Goal: Task Accomplishment & Management: Manage account settings

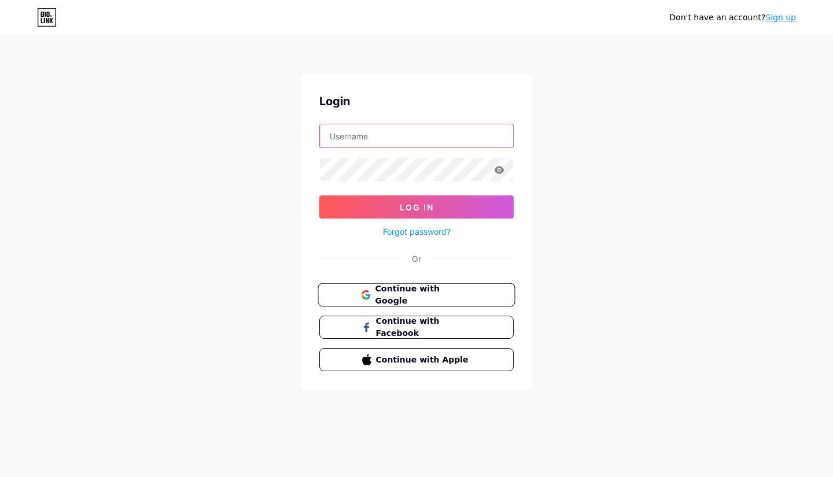
type input "[EMAIL_ADDRESS][DOMAIN_NAME]"
click at [458, 294] on span "Continue with Google" at bounding box center [423, 295] width 97 height 25
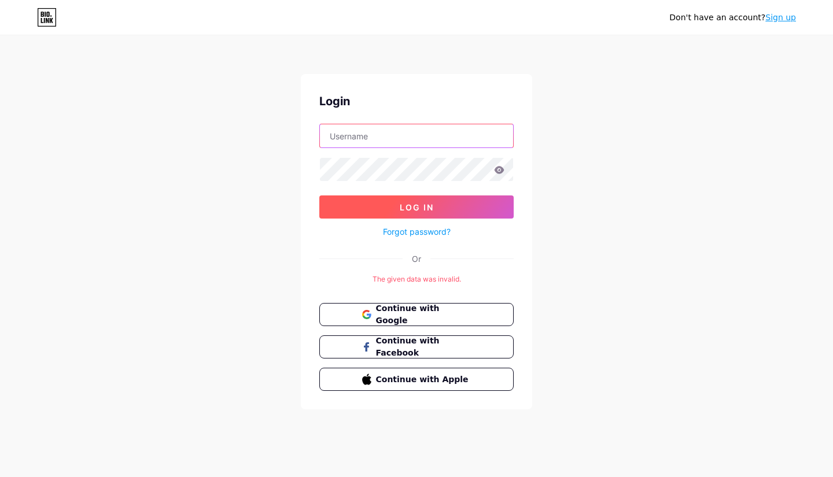
type input "[EMAIL_ADDRESS][DOMAIN_NAME]"
click at [420, 207] on span "Log In" at bounding box center [417, 207] width 34 height 10
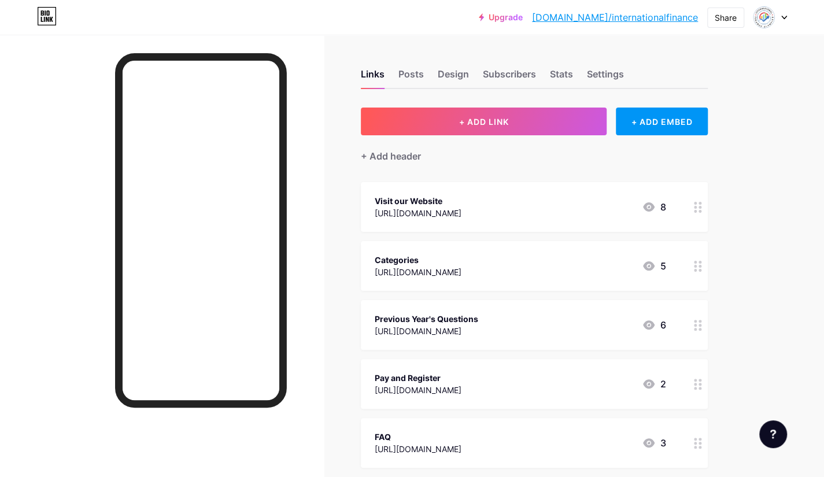
click at [433, 208] on div "[URL][DOMAIN_NAME]" at bounding box center [418, 213] width 87 height 12
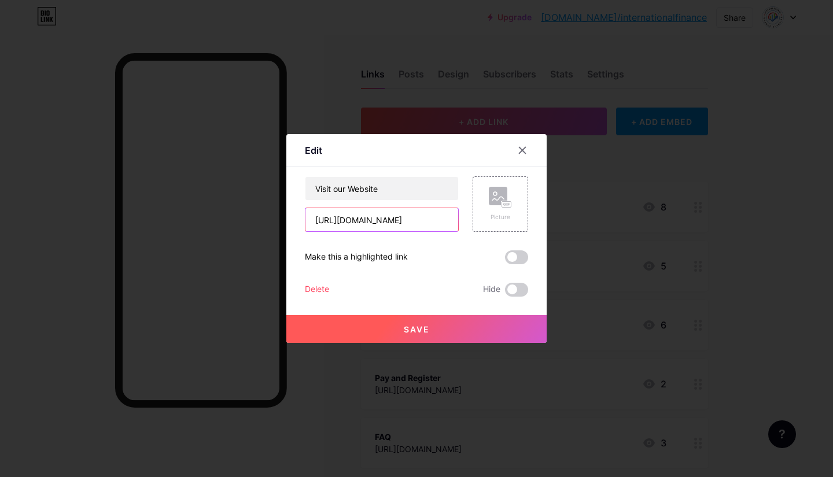
click at [404, 222] on input "[URL][DOMAIN_NAME]" at bounding box center [381, 219] width 153 height 23
paste input "[DOMAIN_NAME]"
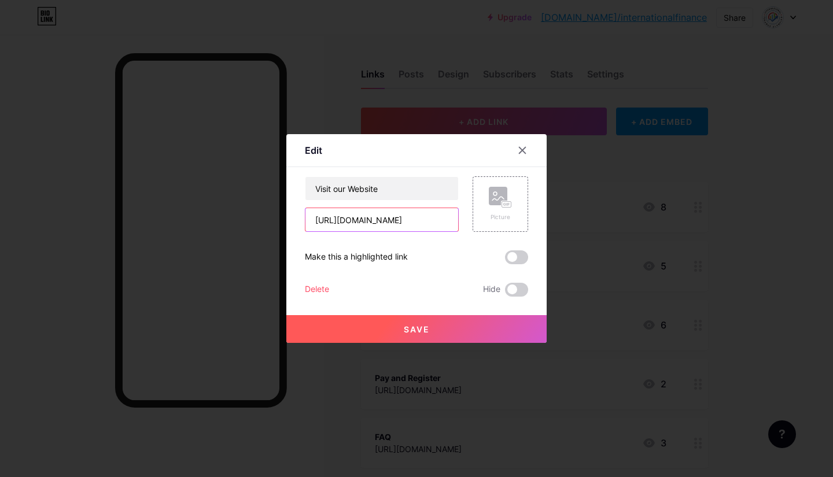
type input "[URL][DOMAIN_NAME]"
click at [442, 333] on button "Save" at bounding box center [416, 329] width 260 height 28
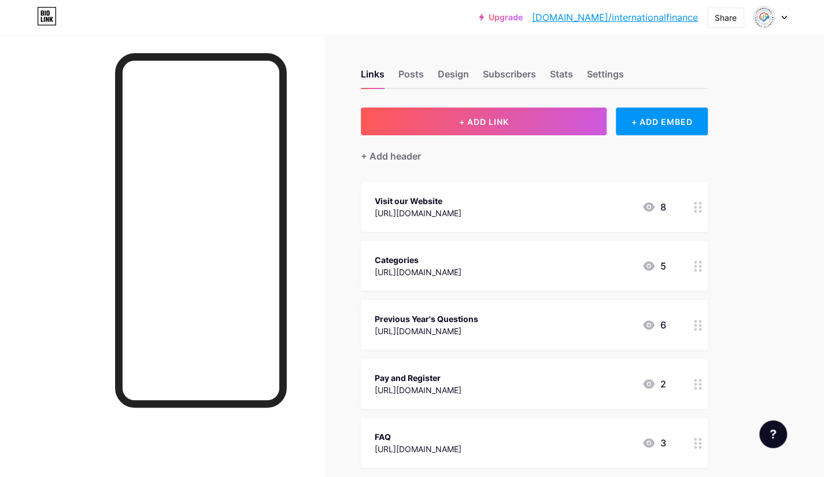
click at [453, 267] on div "[URL][DOMAIN_NAME]" at bounding box center [418, 272] width 87 height 12
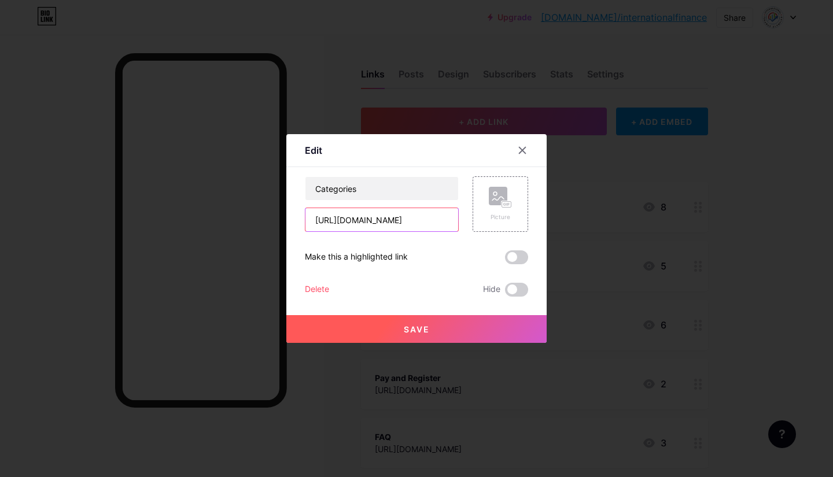
click at [403, 224] on input "[URL][DOMAIN_NAME]" at bounding box center [381, 219] width 153 height 23
paste input "[DOMAIN_NAME]"
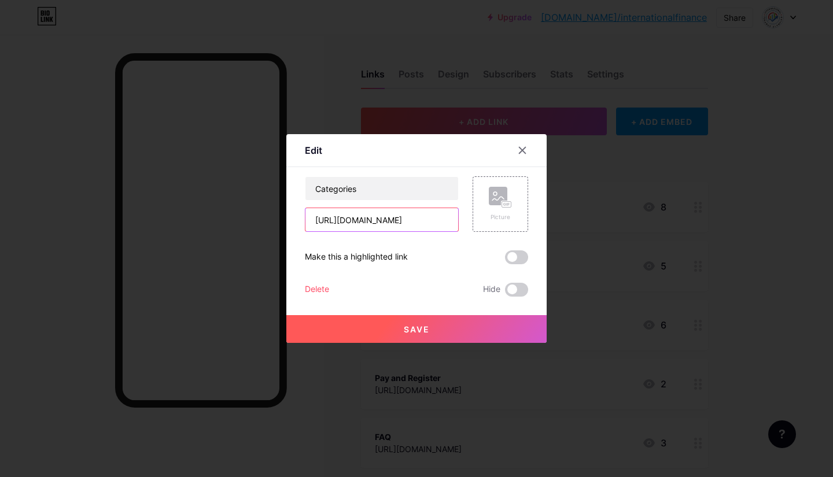
type input "[URL][DOMAIN_NAME]"
click at [422, 334] on button "Save" at bounding box center [416, 329] width 260 height 28
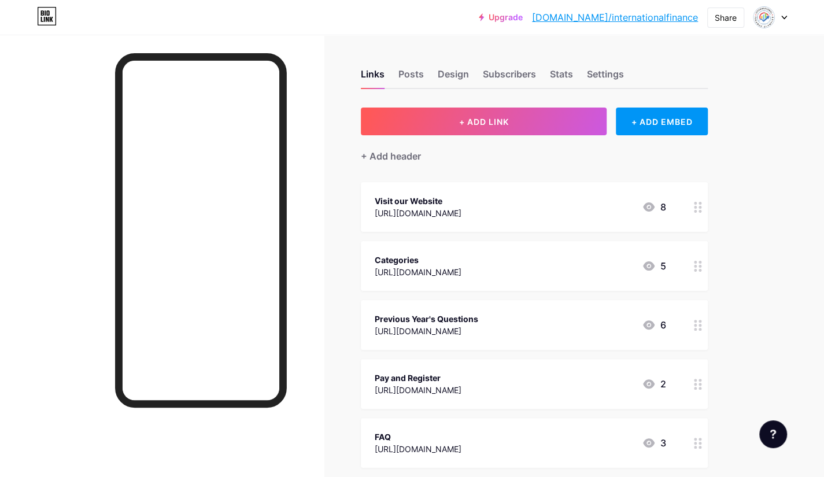
click at [424, 394] on div "[URL][DOMAIN_NAME]" at bounding box center [418, 390] width 87 height 12
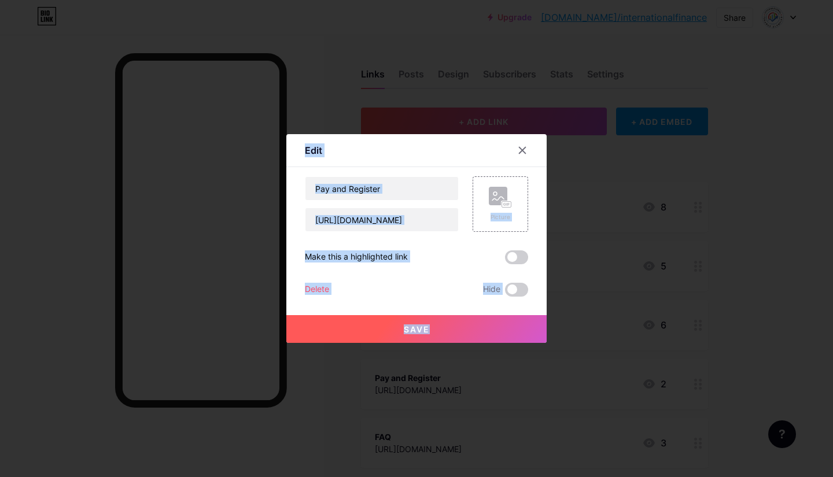
click at [424, 394] on div at bounding box center [416, 238] width 833 height 477
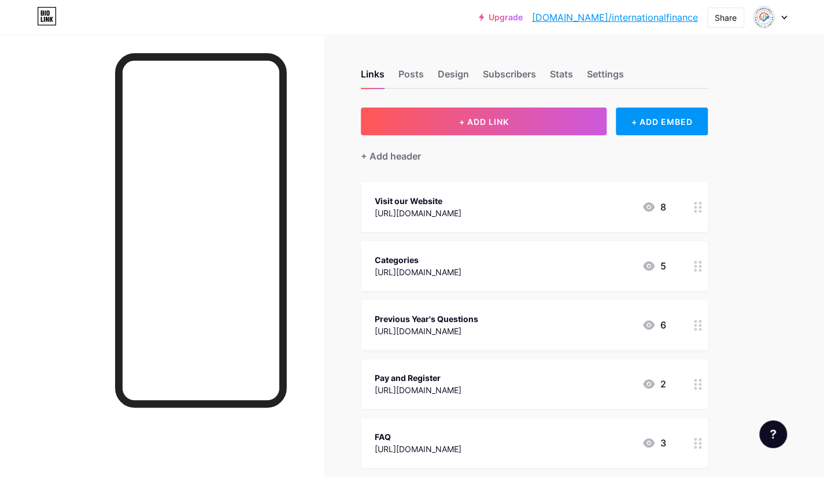
click at [424, 394] on div "[URL][DOMAIN_NAME]" at bounding box center [418, 390] width 87 height 12
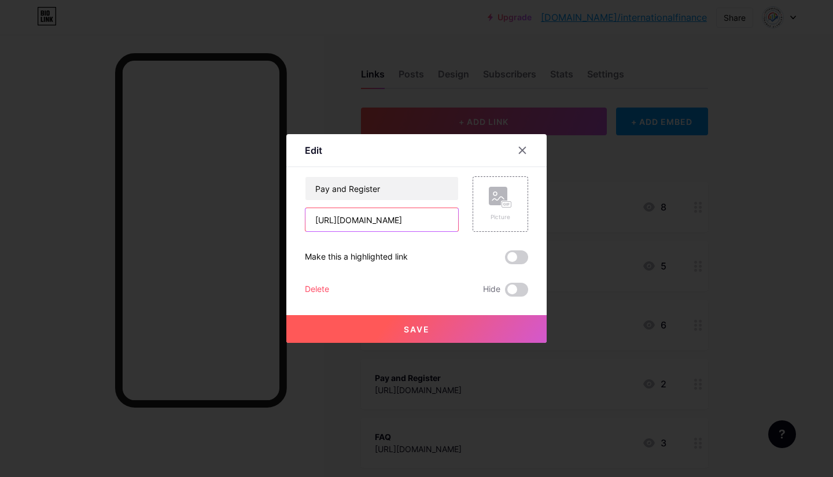
click at [388, 214] on input "[URL][DOMAIN_NAME]" at bounding box center [381, 219] width 153 height 23
paste input "[DOMAIN_NAME][URL]"
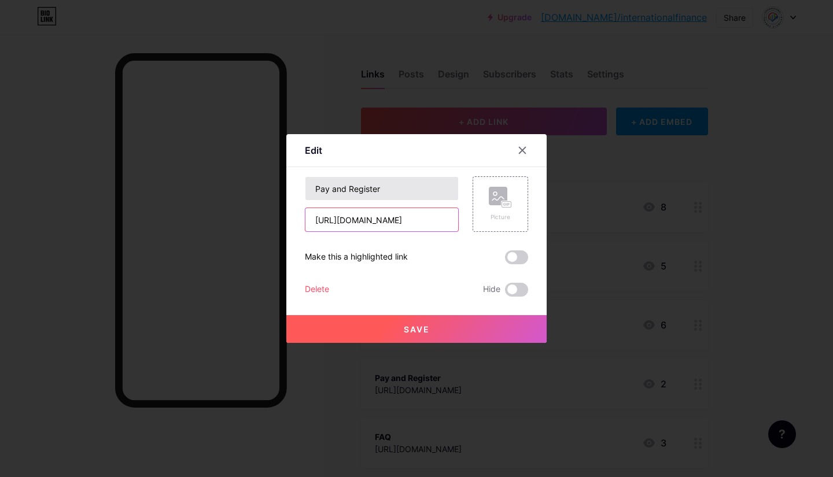
type input "[URL][DOMAIN_NAME]"
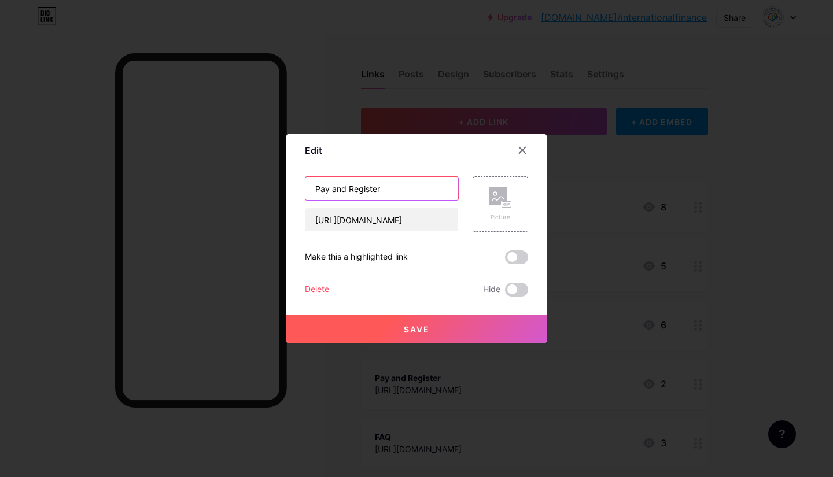
scroll to position [0, 0]
drag, startPoint x: 390, startPoint y: 186, endPoint x: 244, endPoint y: 172, distance: 147.5
click at [244, 172] on div "Edit Content YouTube Play YouTube video without leaving your page. ADD Vimeo Pl…" at bounding box center [416, 238] width 833 height 477
type input "How to Participate"
click at [378, 334] on button "Save" at bounding box center [416, 329] width 260 height 28
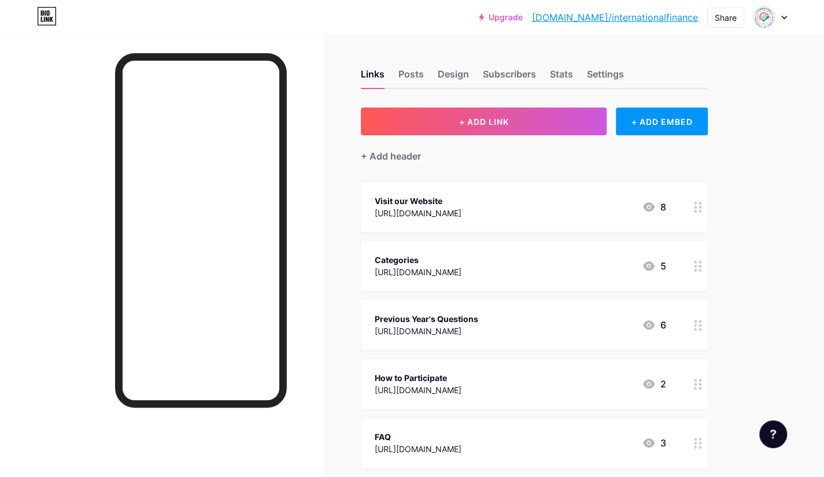
click at [448, 326] on div "[URL][DOMAIN_NAME]" at bounding box center [427, 331] width 104 height 12
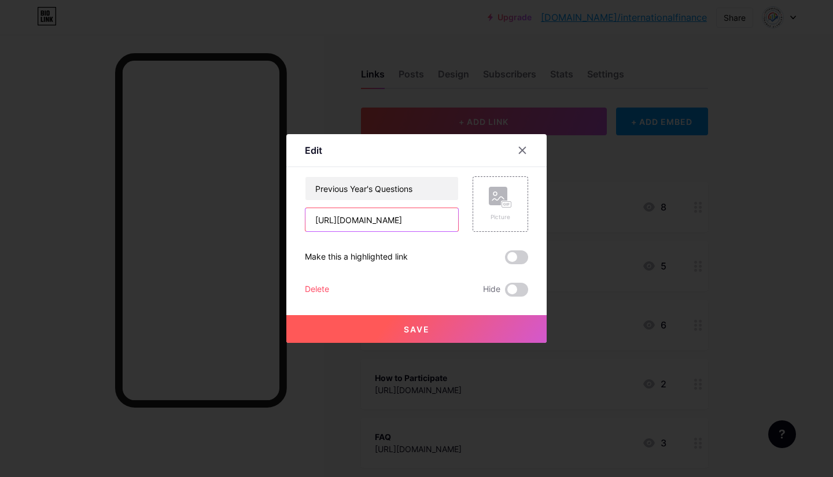
click at [368, 216] on input "[URL][DOMAIN_NAME]" at bounding box center [381, 219] width 153 height 23
paste input "[DOMAIN_NAME][URL]"
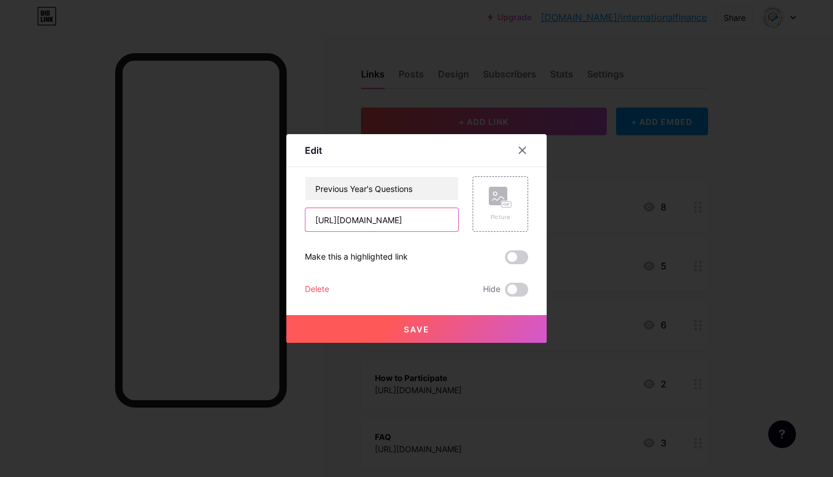
type input "[URL][DOMAIN_NAME]"
click at [422, 331] on span "Save" at bounding box center [417, 330] width 26 height 10
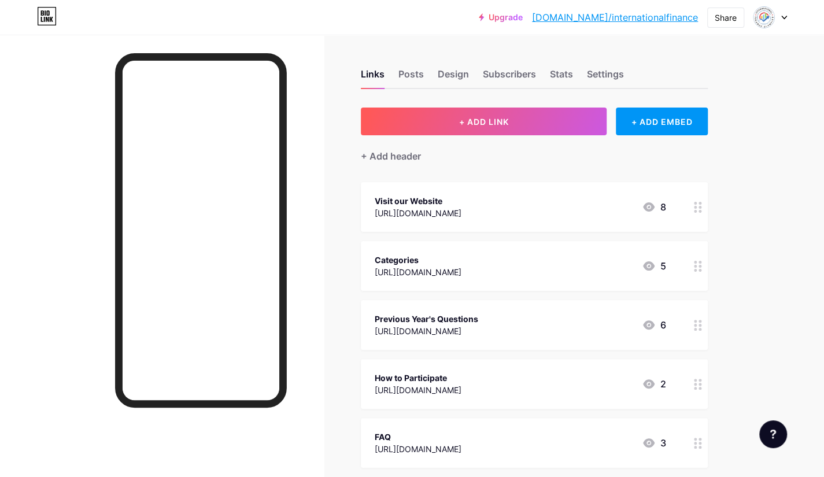
click at [422, 451] on div "[URL][DOMAIN_NAME]" at bounding box center [418, 449] width 87 height 12
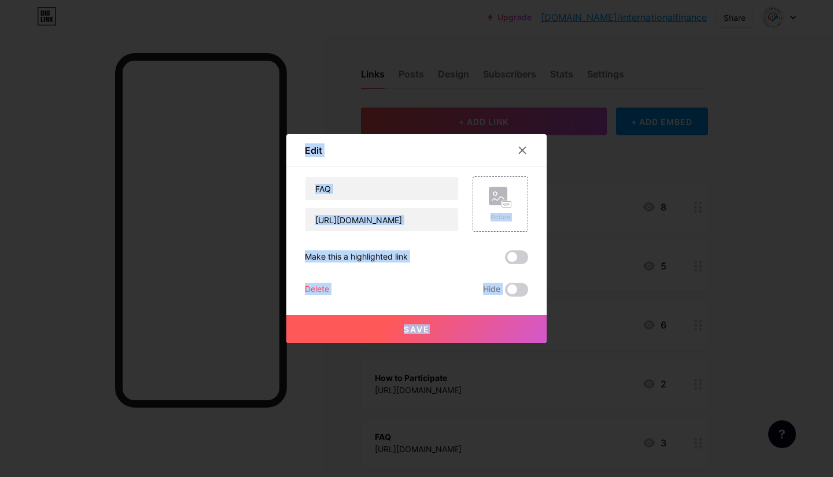
click at [422, 451] on div at bounding box center [416, 238] width 833 height 477
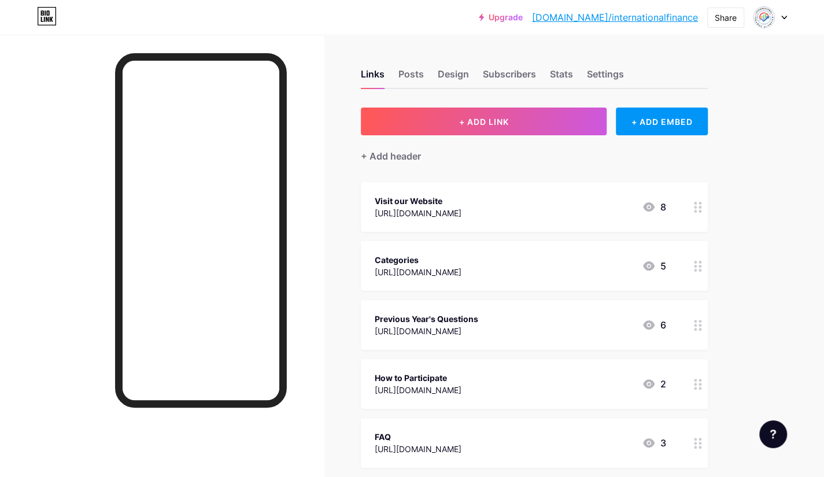
click at [422, 451] on div "[URL][DOMAIN_NAME]" at bounding box center [418, 449] width 87 height 12
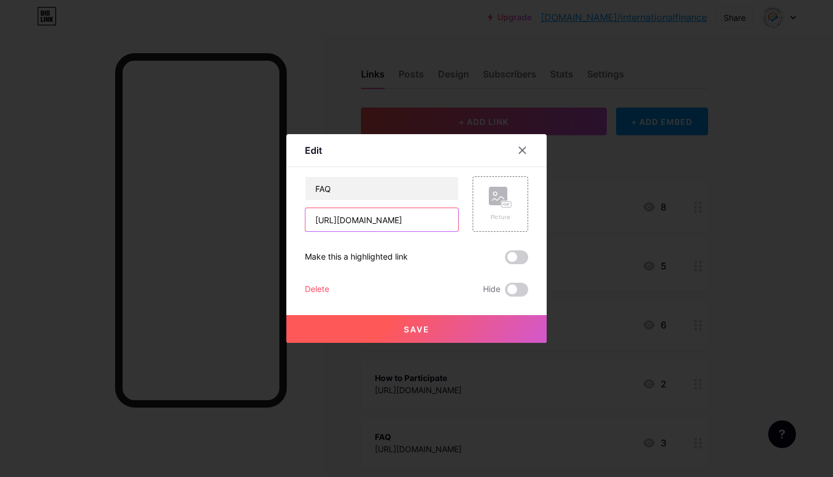
click at [381, 217] on input "[URL][DOMAIN_NAME]" at bounding box center [381, 219] width 153 height 23
paste input "[DOMAIN_NAME]"
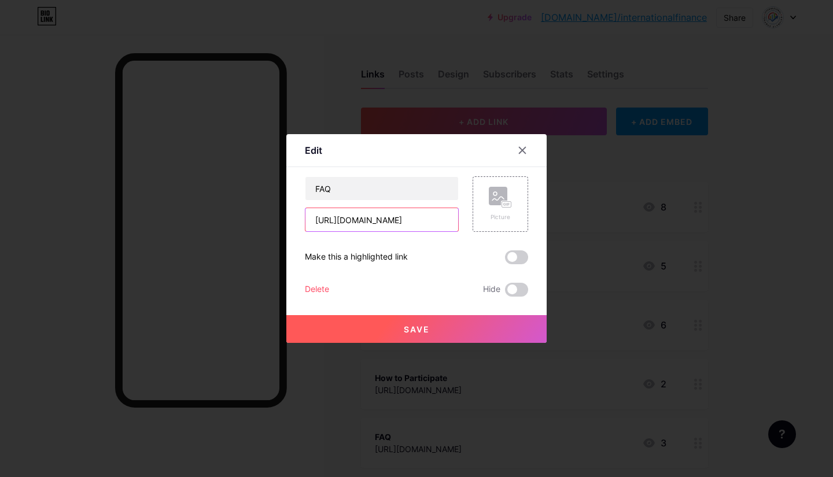
type input "[URL][DOMAIN_NAME]"
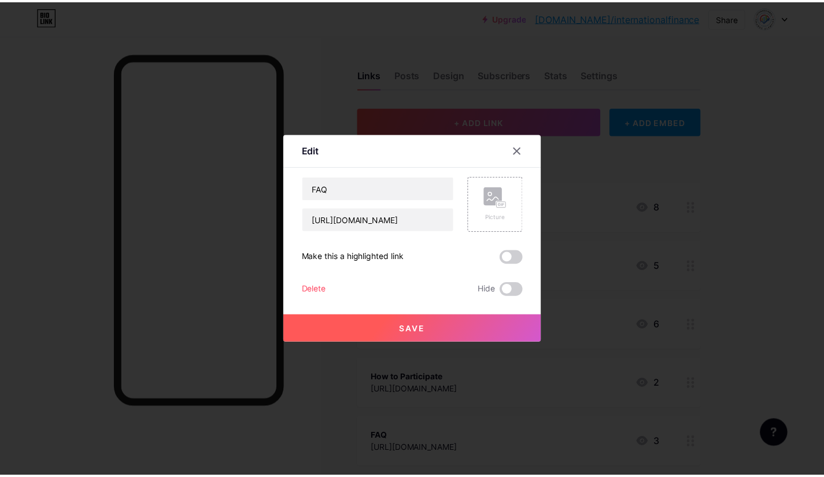
scroll to position [0, 0]
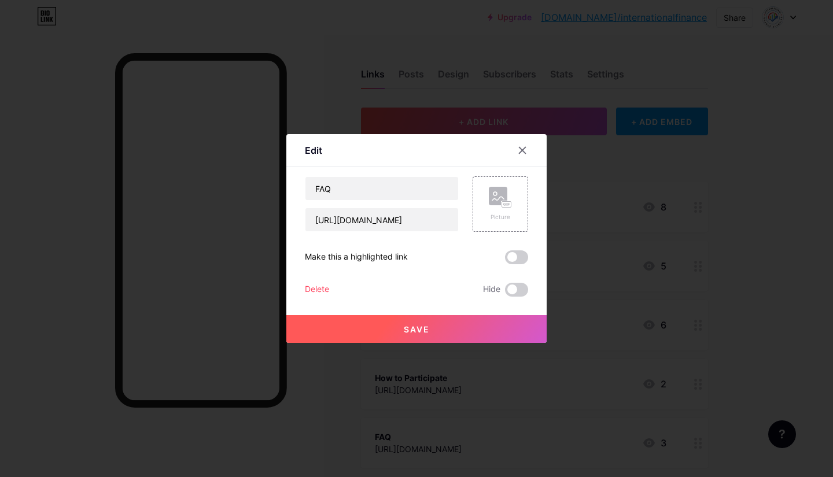
click at [417, 327] on span "Save" at bounding box center [417, 330] width 26 height 10
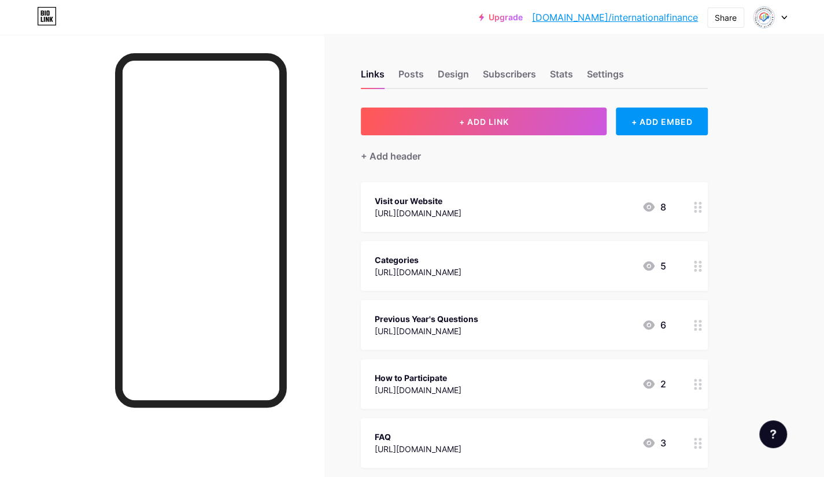
click at [417, 327] on div "[URL][DOMAIN_NAME]" at bounding box center [427, 331] width 104 height 12
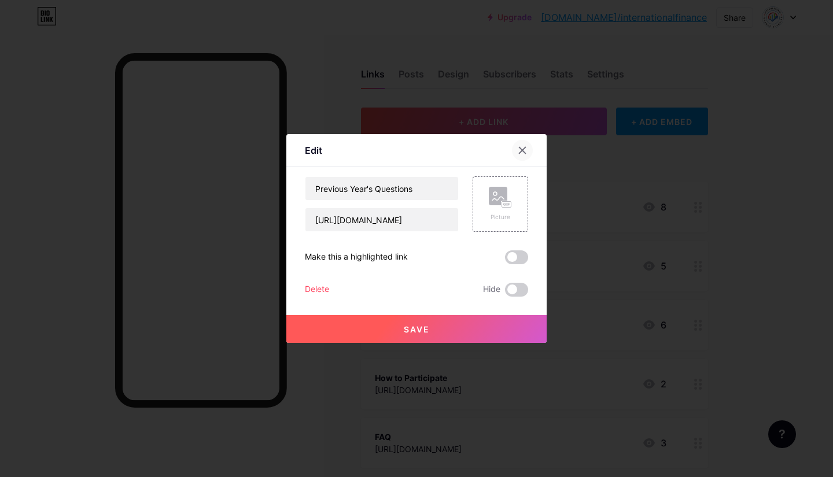
click at [526, 156] on div at bounding box center [522, 150] width 21 height 21
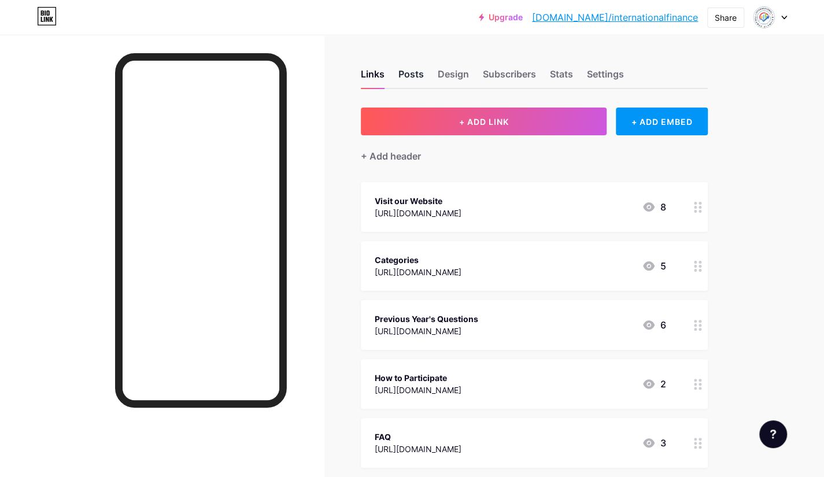
click at [410, 68] on div "Posts" at bounding box center [411, 77] width 25 height 21
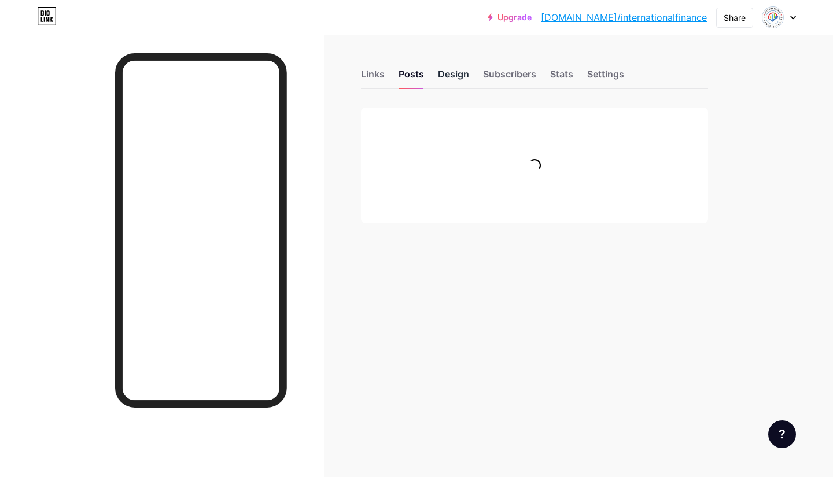
click at [454, 73] on div "Design" at bounding box center [453, 77] width 31 height 21
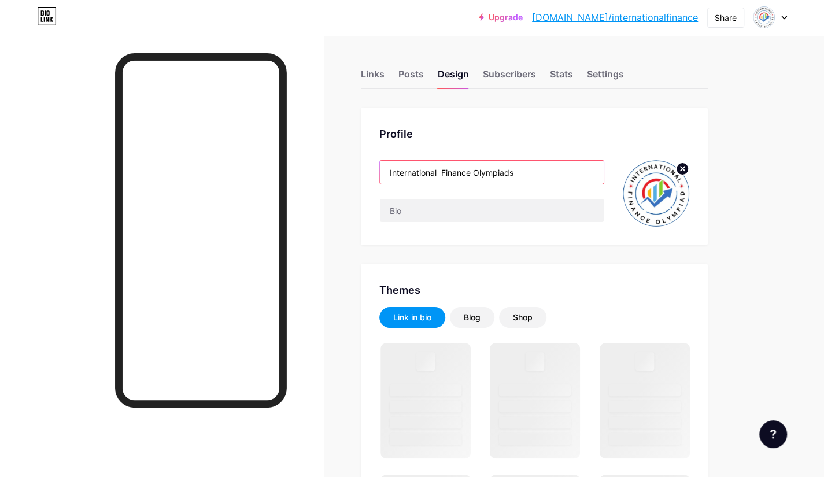
drag, startPoint x: 521, startPoint y: 169, endPoint x: 309, endPoint y: 165, distance: 212.3
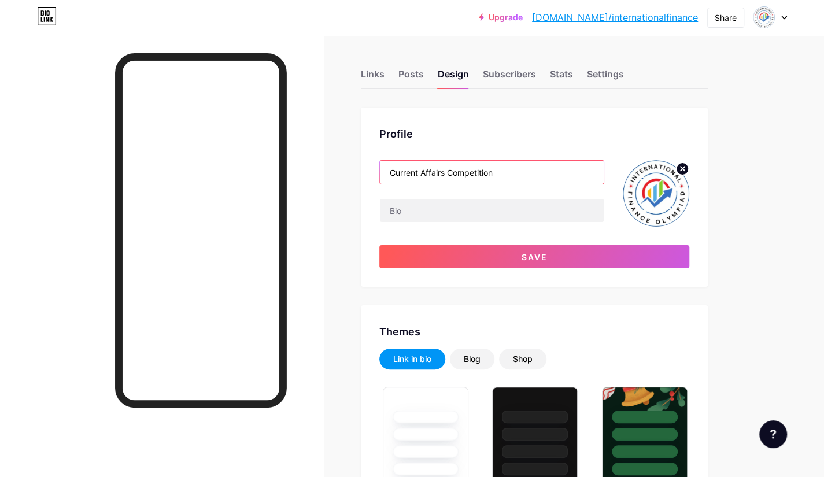
type input "Current Affairs Competition"
click at [678, 199] on img at bounding box center [656, 193] width 67 height 67
click at [681, 167] on icon at bounding box center [683, 169] width 4 height 4
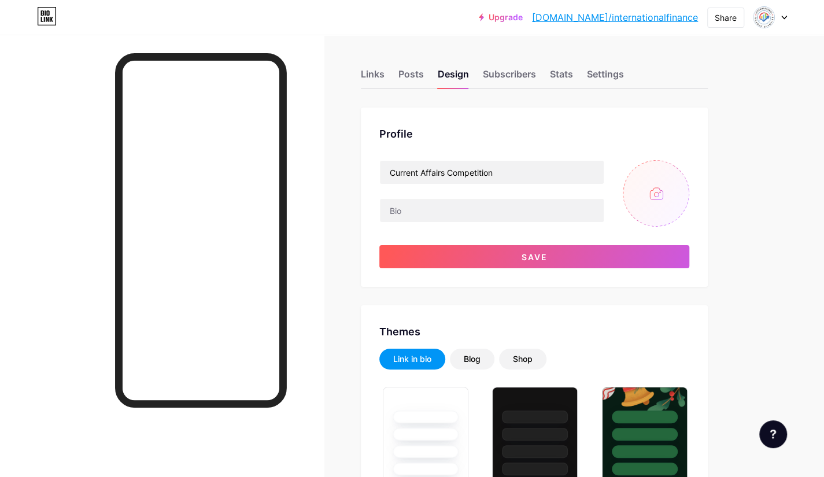
click at [651, 188] on input "file" at bounding box center [656, 193] width 67 height 67
type input "C:\fakepath\current affair.png"
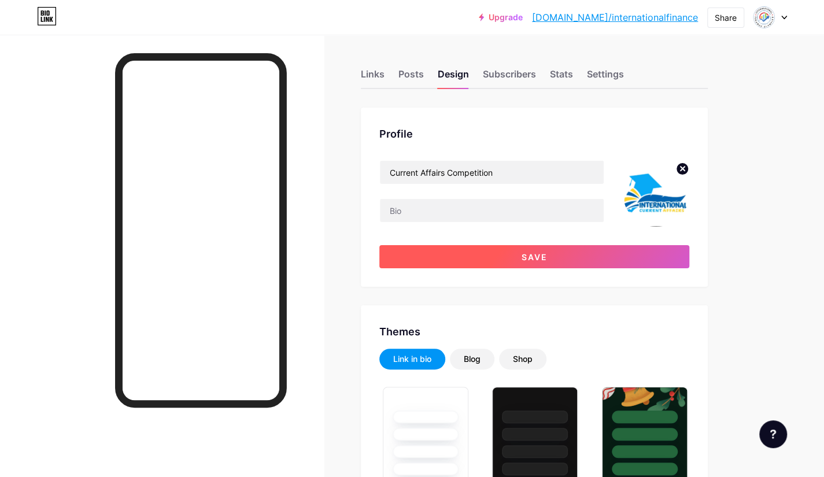
click at [569, 252] on button "Save" at bounding box center [534, 256] width 310 height 23
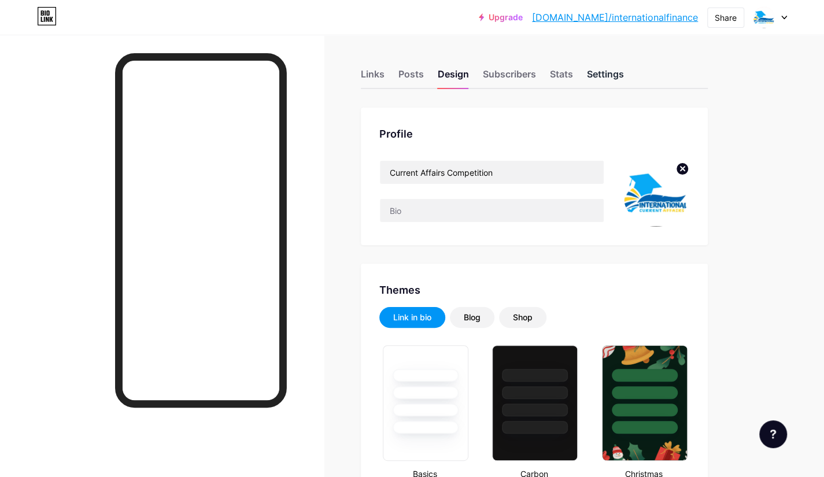
click at [600, 75] on div "Settings" at bounding box center [605, 77] width 37 height 21
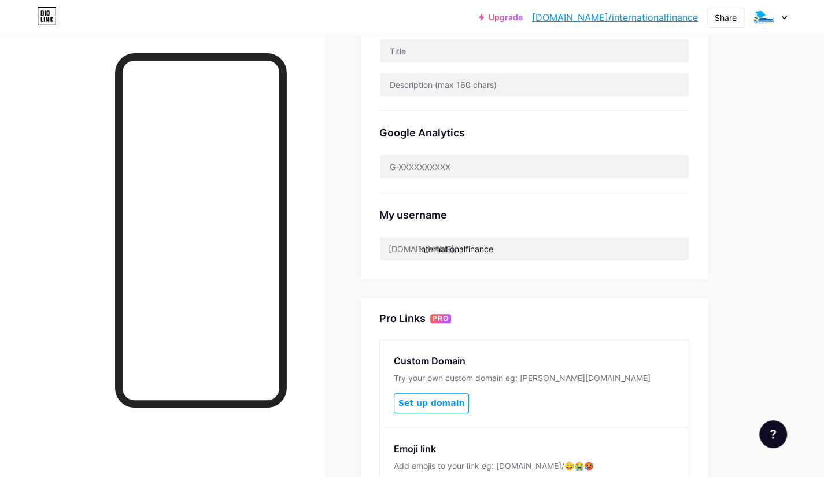
scroll to position [300, 0]
drag, startPoint x: 504, startPoint y: 249, endPoint x: 413, endPoint y: 246, distance: 91.4
click at [413, 246] on div "[DOMAIN_NAME]/ internationalfinance" at bounding box center [534, 249] width 310 height 24
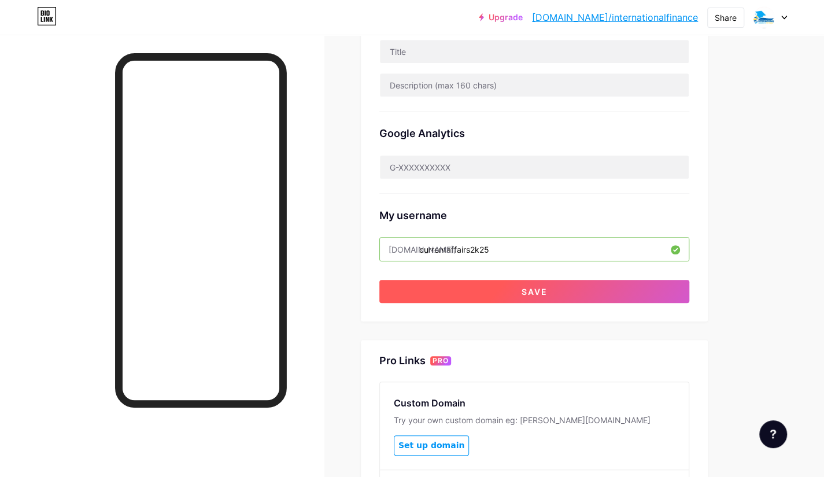
type input "currentaffairs2k25"
click at [503, 292] on button "Save" at bounding box center [534, 291] width 310 height 23
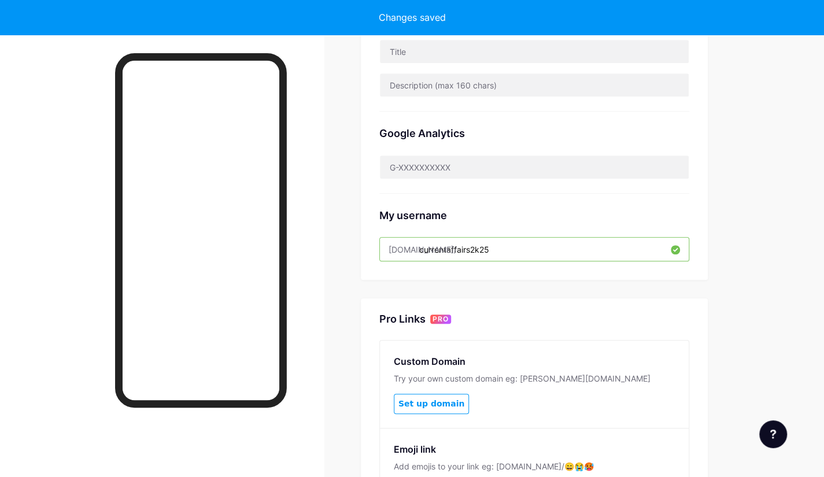
scroll to position [0, 0]
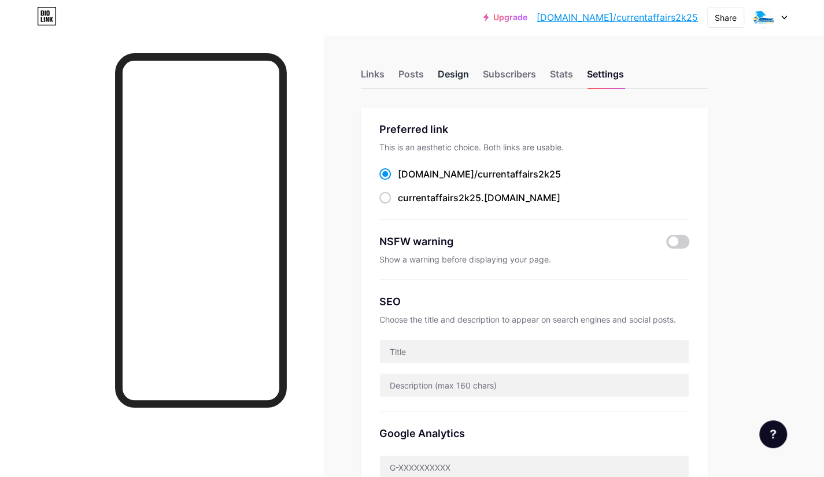
click at [442, 71] on div "Design" at bounding box center [453, 77] width 31 height 21
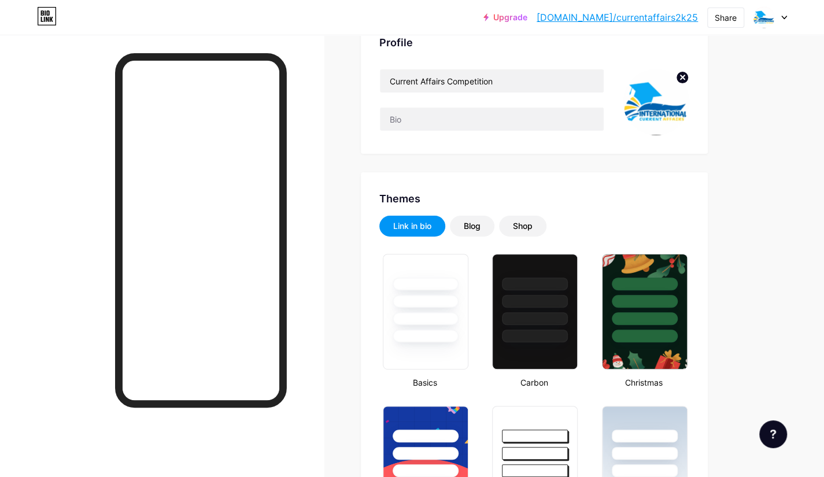
scroll to position [14, 0]
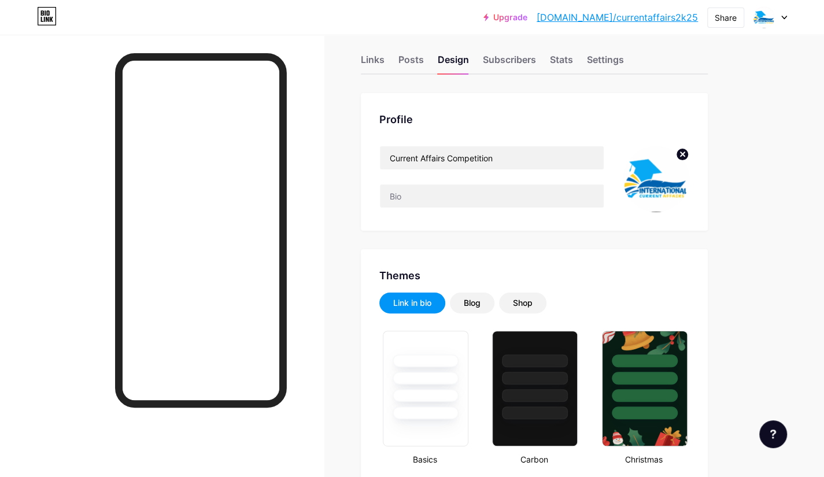
click at [368, 57] on div "Links" at bounding box center [373, 63] width 24 height 21
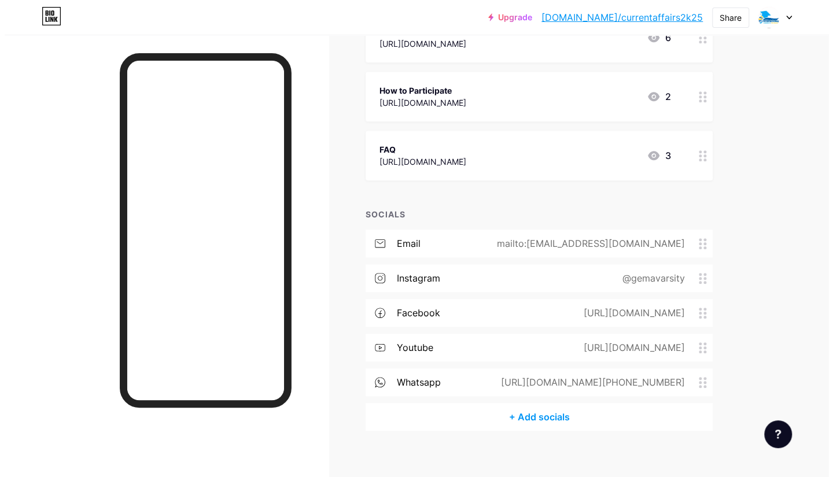
scroll to position [299, 0]
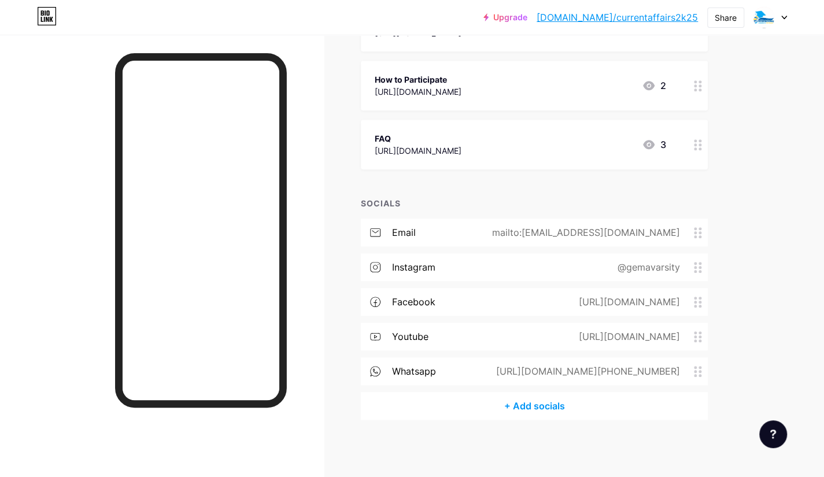
click at [554, 231] on div "mailto:[EMAIL_ADDRESS][DOMAIN_NAME]" at bounding box center [584, 233] width 220 height 14
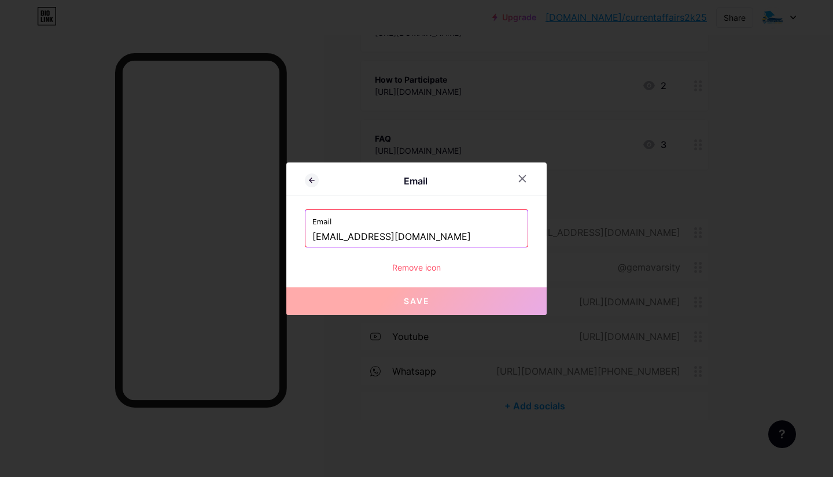
click at [426, 233] on input "[EMAIL_ADDRESS][DOMAIN_NAME]" at bounding box center [416, 237] width 208 height 20
paste input "currentaffairscompetition"
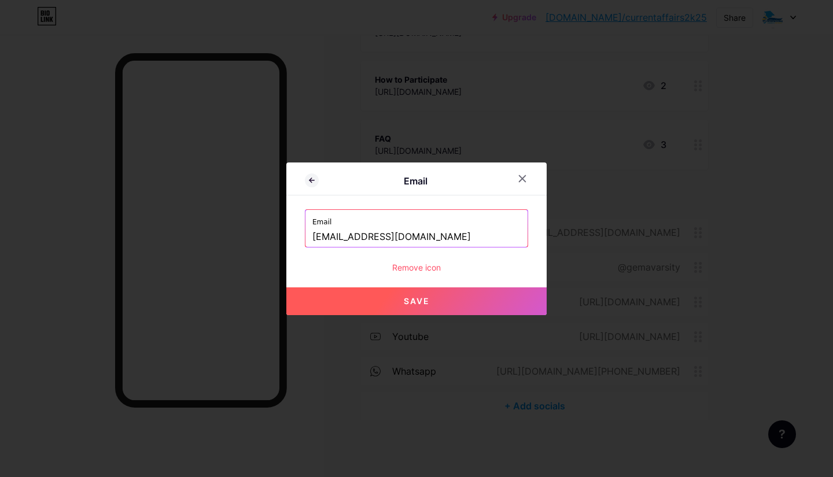
click at [423, 299] on span "Save" at bounding box center [417, 301] width 26 height 10
type input "mailto:[EMAIL_ADDRESS][DOMAIN_NAME]"
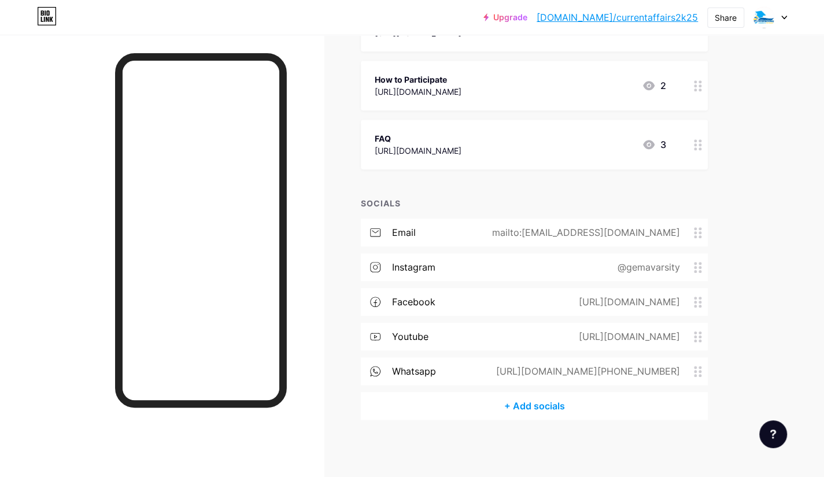
click at [588, 340] on div "[URL][DOMAIN_NAME]" at bounding box center [628, 337] width 134 height 14
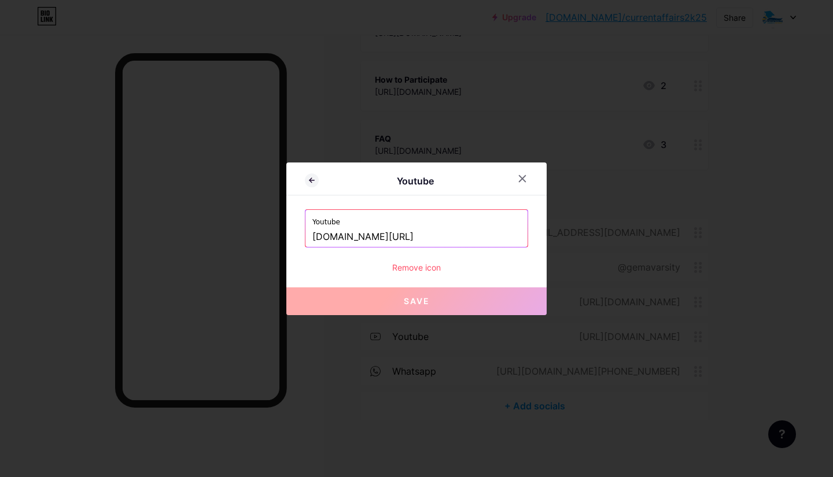
click at [463, 234] on input "[DOMAIN_NAME][URL]" at bounding box center [416, 237] width 208 height 20
paste input "[URL][DOMAIN_NAME]"
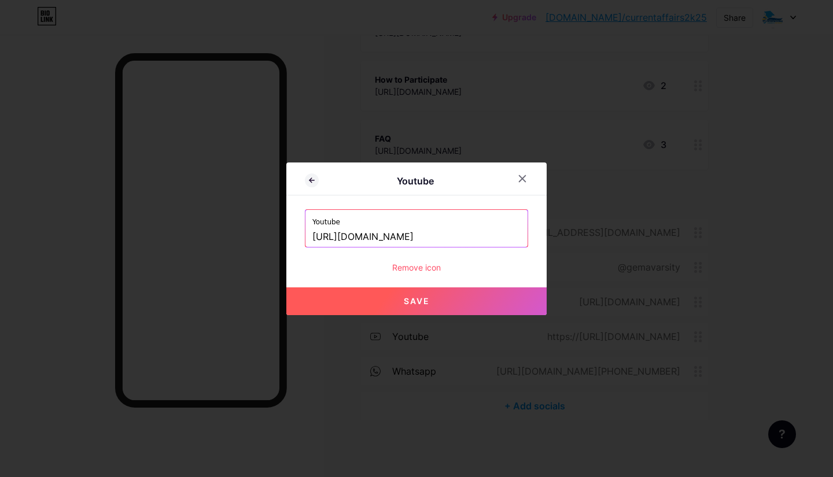
scroll to position [0, 97]
type input "[URL][DOMAIN_NAME]"
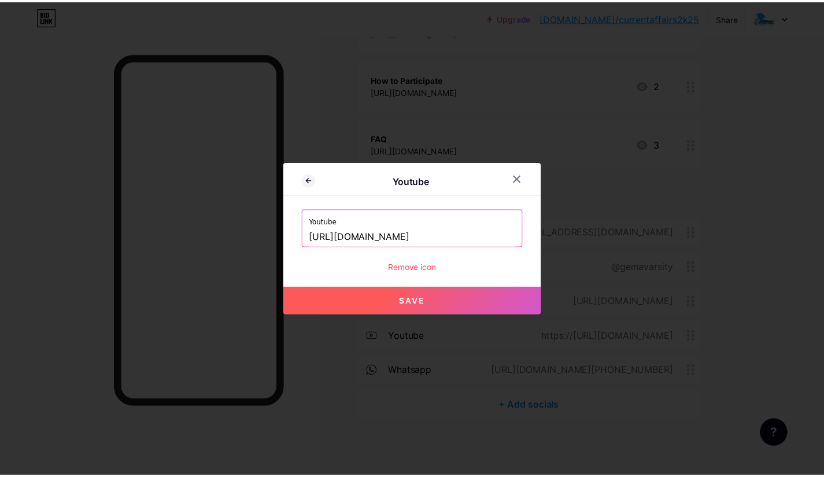
scroll to position [0, 0]
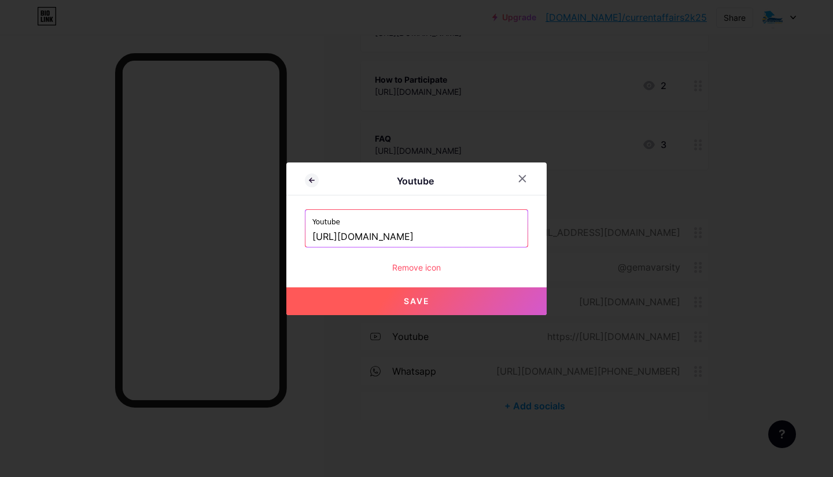
click at [461, 298] on button "Save" at bounding box center [416, 302] width 260 height 28
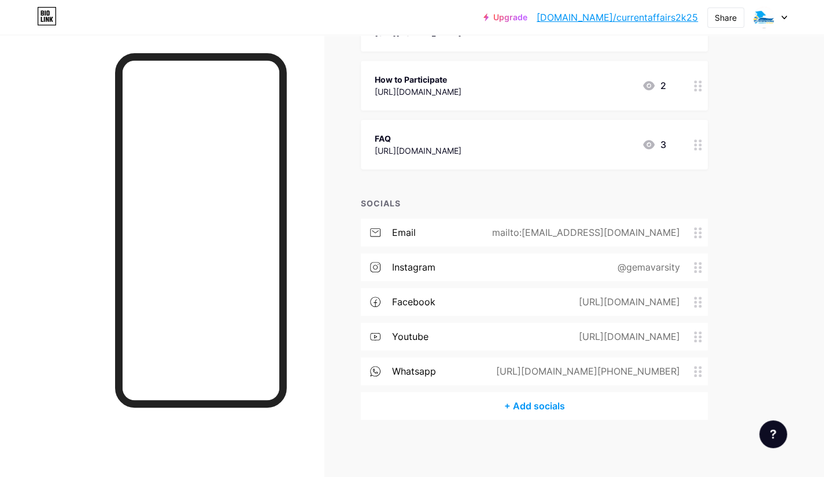
click at [564, 371] on div "[URL][DOMAIN_NAME][PHONE_NUMBER]" at bounding box center [586, 371] width 216 height 14
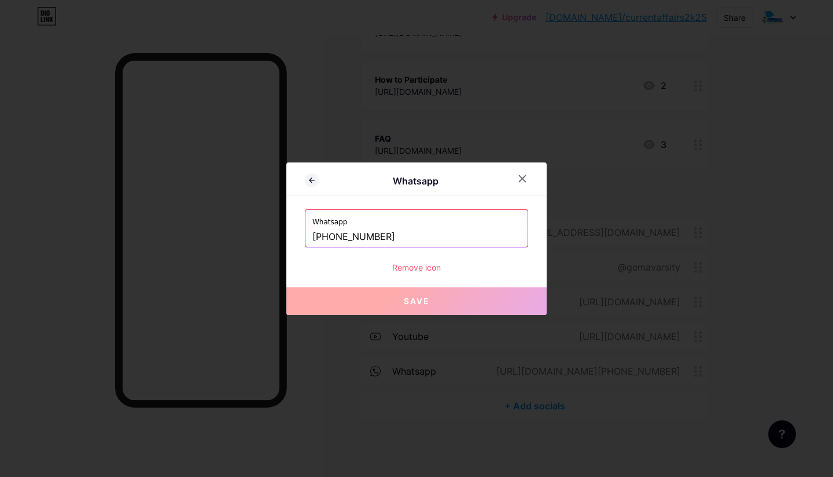
drag, startPoint x: 387, startPoint y: 237, endPoint x: 319, endPoint y: 244, distance: 68.0
click at [319, 244] on input "[PHONE_NUMBER]" at bounding box center [416, 237] width 208 height 20
paste input "18929060276"
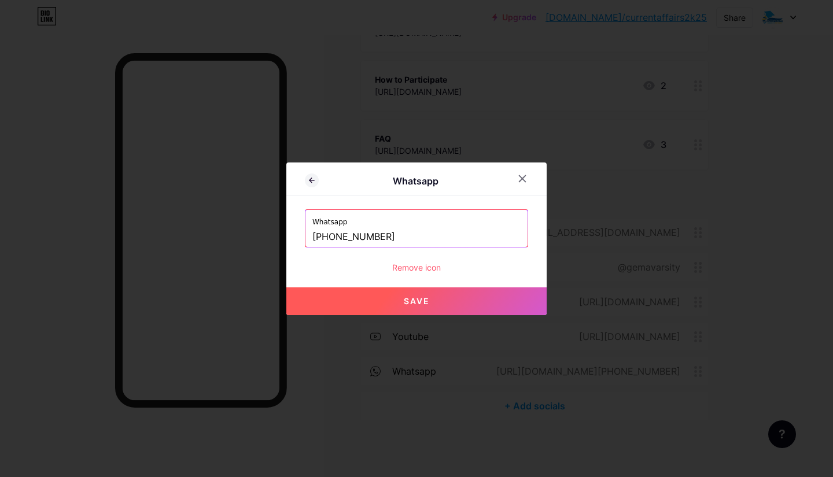
click at [388, 301] on button "Save" at bounding box center [416, 302] width 260 height 28
type input "[URL][DOMAIN_NAME][PHONE_NUMBER]"
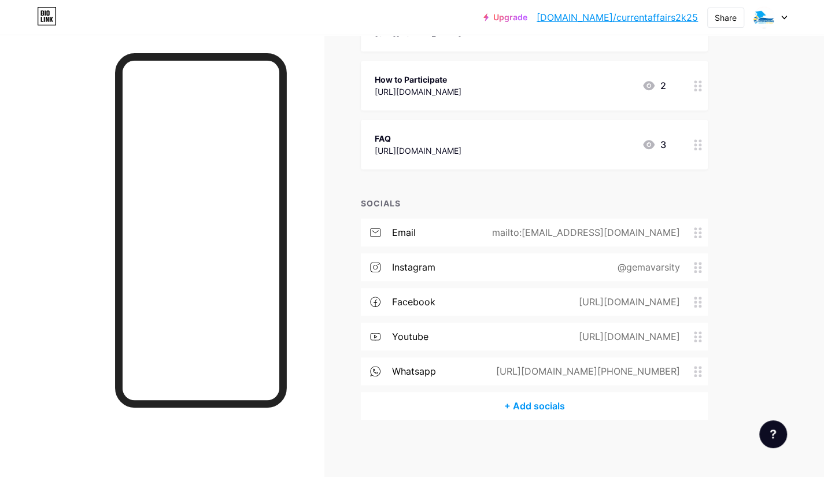
click at [789, 246] on div "Upgrade [DOMAIN_NAME]/curren... [DOMAIN_NAME]/currentaffairs2k25 Share Switch a…" at bounding box center [412, 89] width 824 height 776
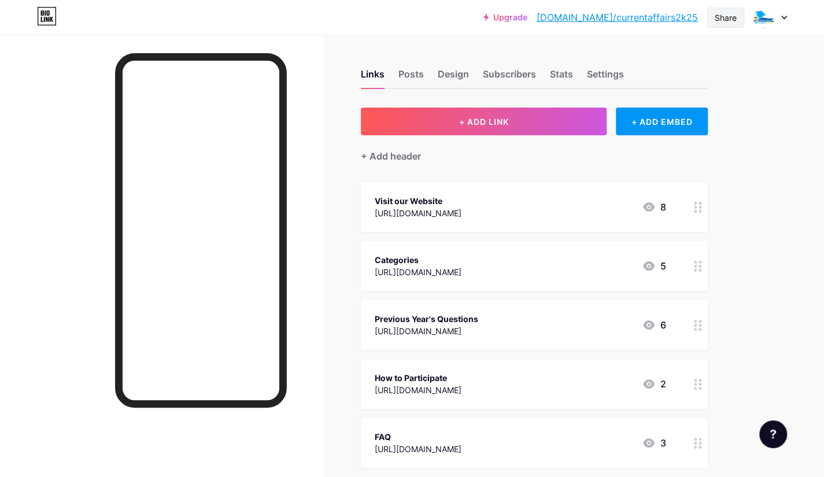
click at [721, 23] on div "Share" at bounding box center [726, 18] width 22 height 12
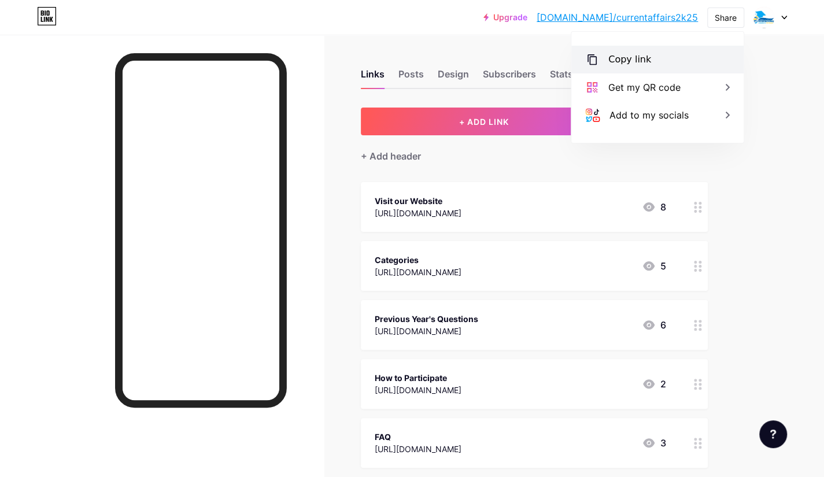
click at [647, 61] on div "Copy link" at bounding box center [658, 60] width 172 height 28
